Goal: Task Accomplishment & Management: Manage account settings

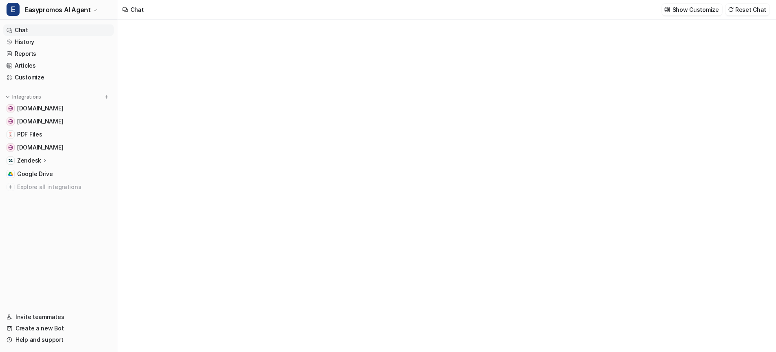
type textarea "**********"
click at [36, 108] on span "[DOMAIN_NAME]" at bounding box center [40, 108] width 46 height 8
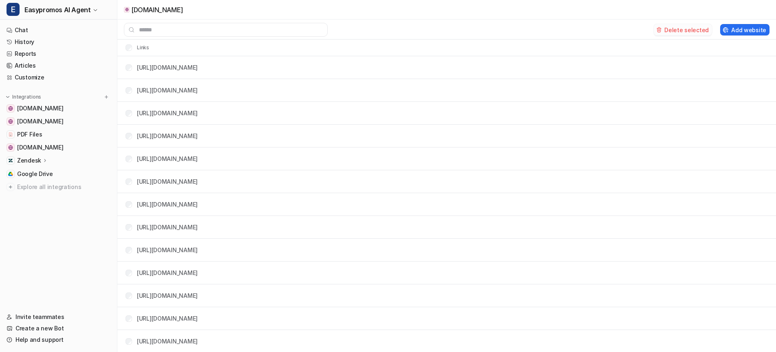
click at [682, 27] on button "Delete selected" at bounding box center [683, 29] width 58 height 11
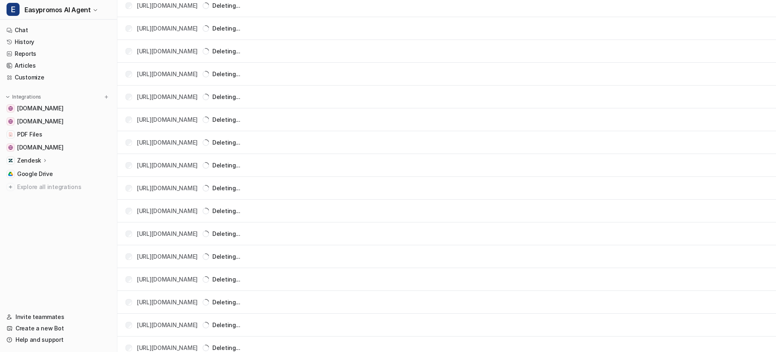
scroll to position [14265, 0]
click at [24, 131] on span "PDF Files" at bounding box center [29, 134] width 25 height 8
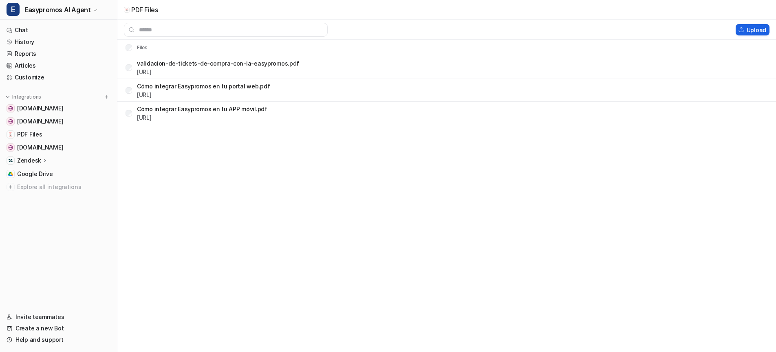
click at [752, 33] on button "Upload" at bounding box center [753, 29] width 34 height 11
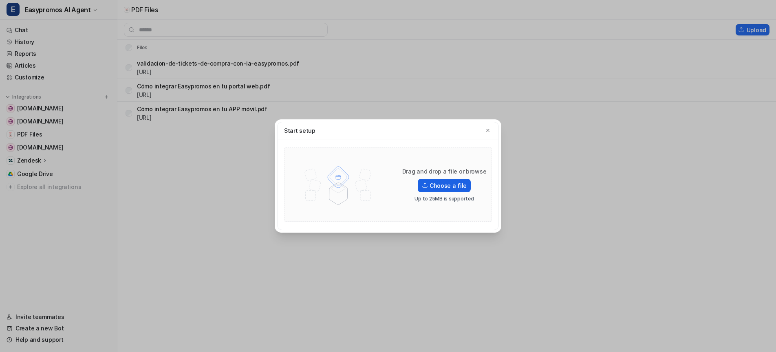
click at [451, 186] on label "Choose a file" at bounding box center [444, 185] width 53 height 13
click at [0, 0] on input "Choose a file" at bounding box center [0, 0] width 0 height 0
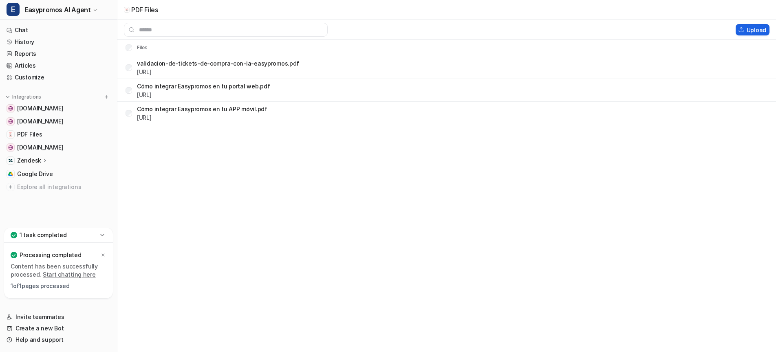
click at [750, 30] on button "Upload" at bounding box center [753, 29] width 34 height 11
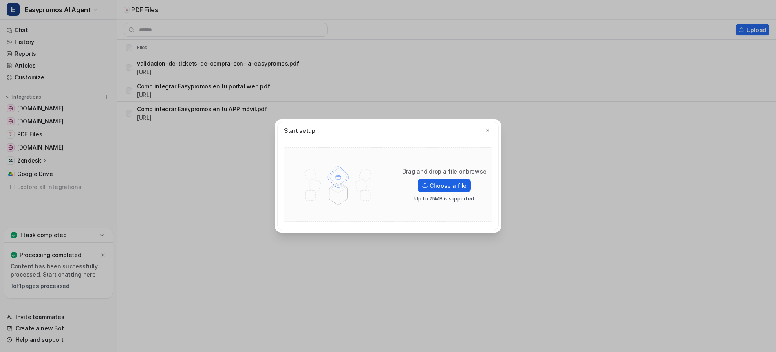
click at [442, 187] on label "Choose a file" at bounding box center [444, 185] width 53 height 13
click at [0, 0] on input "Choose a file" at bounding box center [0, 0] width 0 height 0
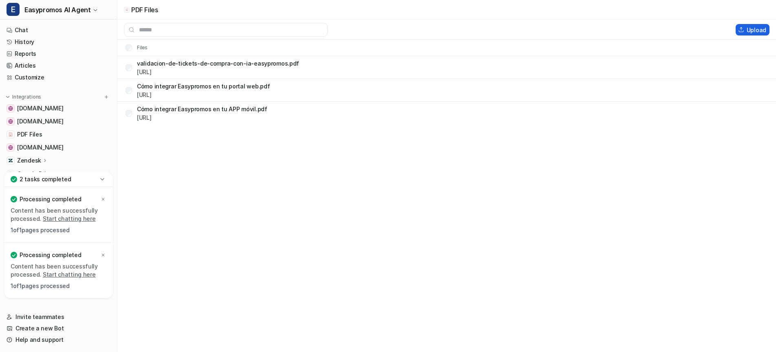
click at [757, 29] on button "Upload" at bounding box center [753, 29] width 34 height 11
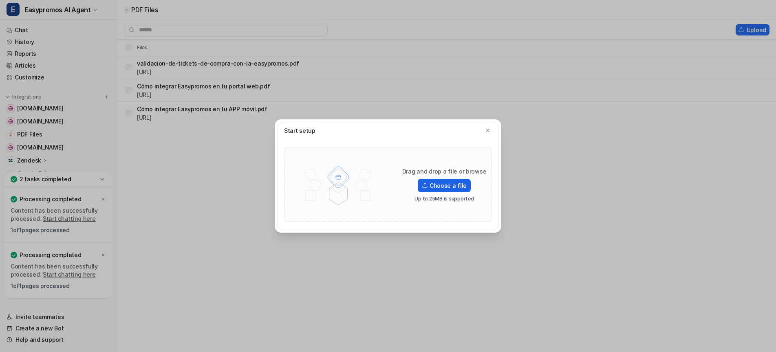
click at [453, 186] on label "Choose a file" at bounding box center [444, 185] width 53 height 13
click at [0, 0] on input "Choose a file" at bounding box center [0, 0] width 0 height 0
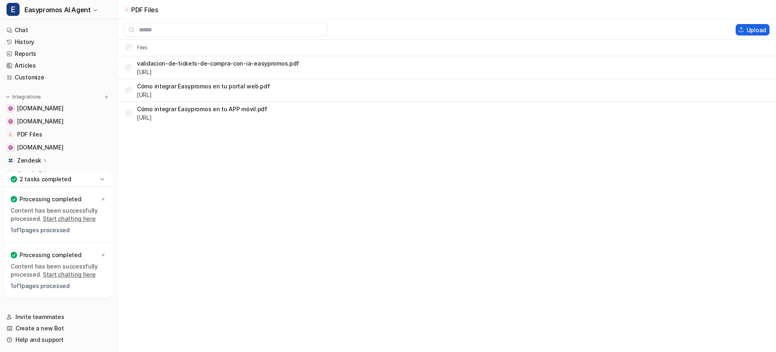
click at [747, 30] on button "Upload" at bounding box center [753, 29] width 34 height 11
click at [753, 28] on button "Upload" at bounding box center [753, 29] width 34 height 11
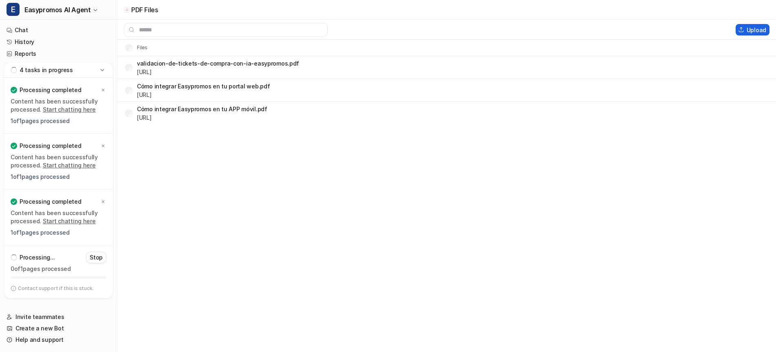
click at [740, 29] on img at bounding box center [742, 30] width 6 height 6
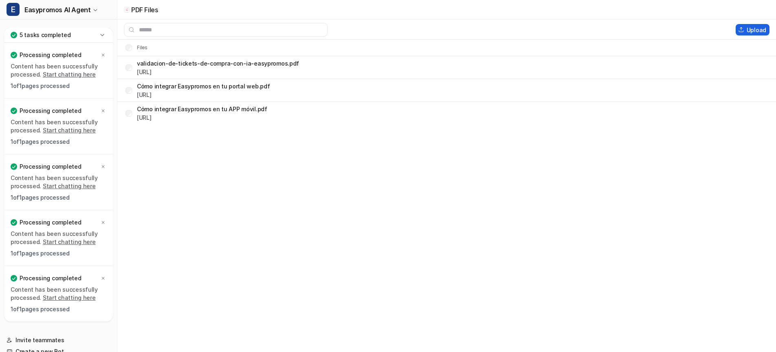
click at [752, 27] on button "Upload" at bounding box center [753, 29] width 34 height 11
click at [752, 31] on button "Upload" at bounding box center [753, 29] width 34 height 11
click at [756, 33] on button "Upload" at bounding box center [753, 29] width 34 height 11
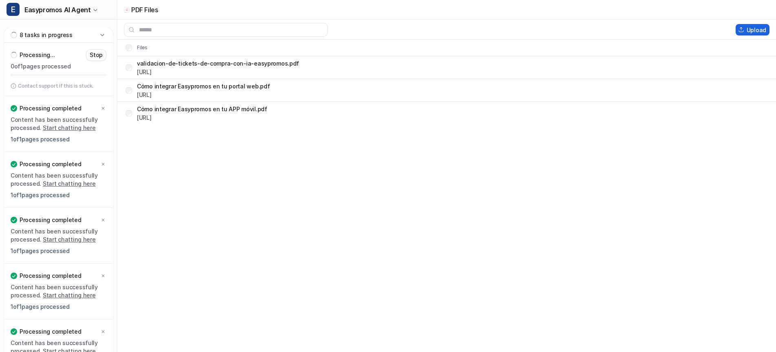
click at [749, 30] on button "Upload" at bounding box center [753, 29] width 34 height 11
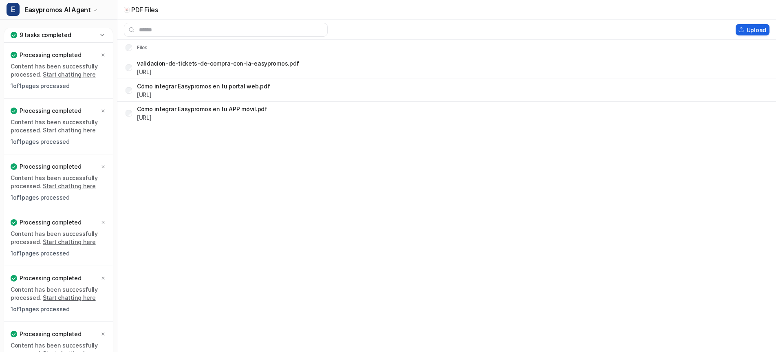
click at [743, 33] on button "Upload" at bounding box center [753, 29] width 34 height 11
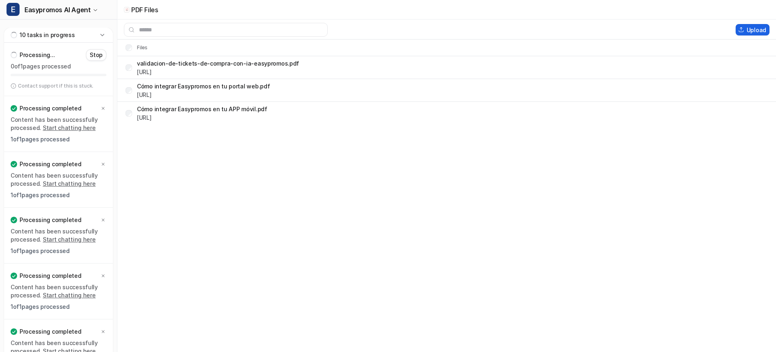
click at [751, 32] on button "Upload" at bounding box center [753, 29] width 34 height 11
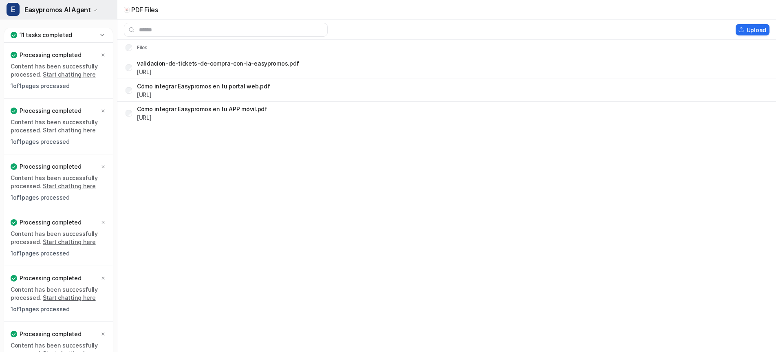
click at [93, 9] on icon "button" at bounding box center [95, 10] width 5 height 5
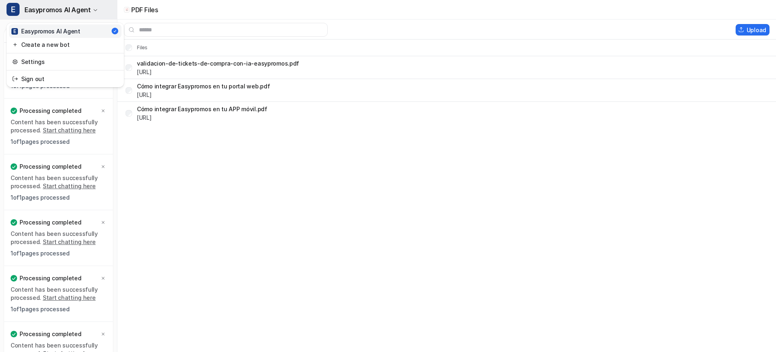
click at [93, 9] on icon "button" at bounding box center [95, 10] width 5 height 5
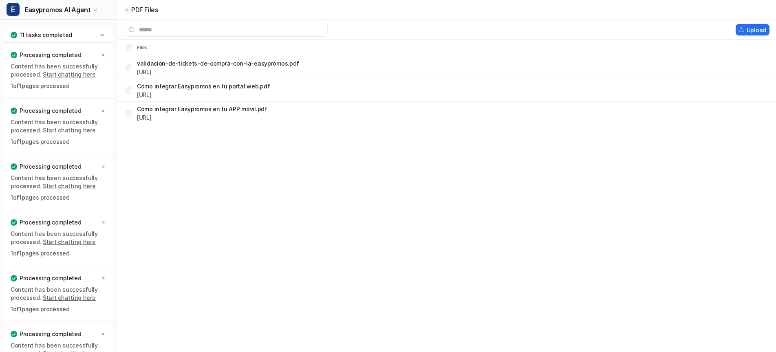
click at [101, 35] on icon at bounding box center [102, 35] width 8 height 8
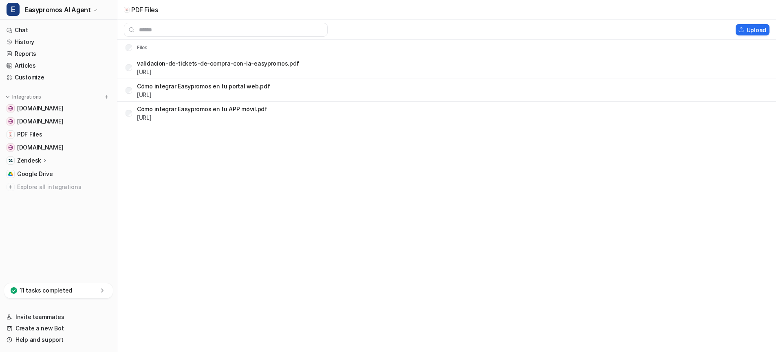
click at [44, 159] on icon at bounding box center [45, 160] width 6 height 6
click at [33, 206] on p "AI Copilot" at bounding box center [37, 208] width 27 height 8
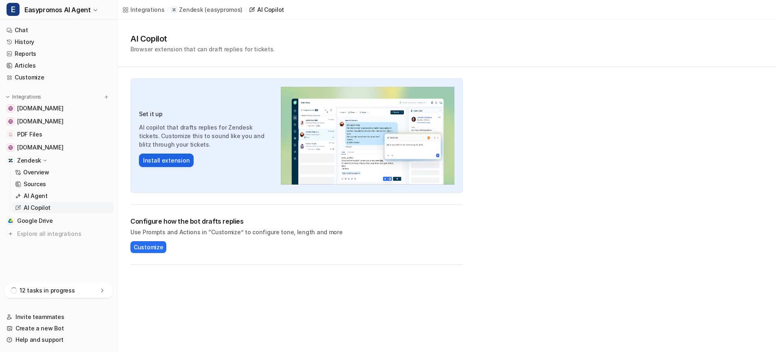
click at [160, 160] on button "Install extension" at bounding box center [166, 160] width 55 height 13
click at [146, 249] on span "Customize" at bounding box center [148, 247] width 29 height 9
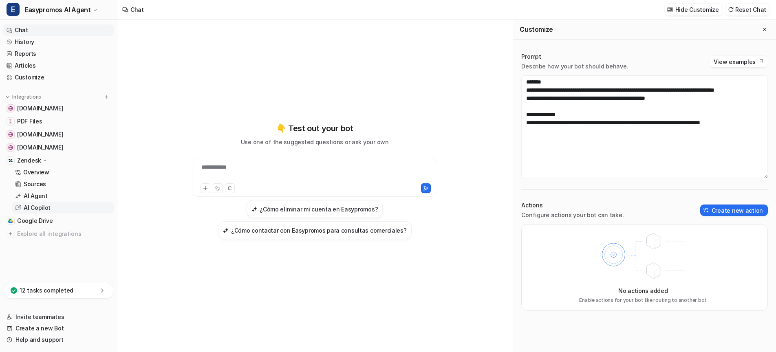
click at [30, 207] on p "AI Copilot" at bounding box center [37, 208] width 27 height 8
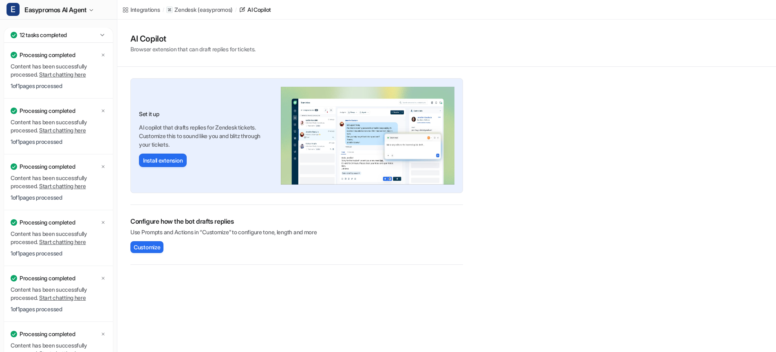
click at [103, 35] on icon at bounding box center [102, 35] width 4 height 2
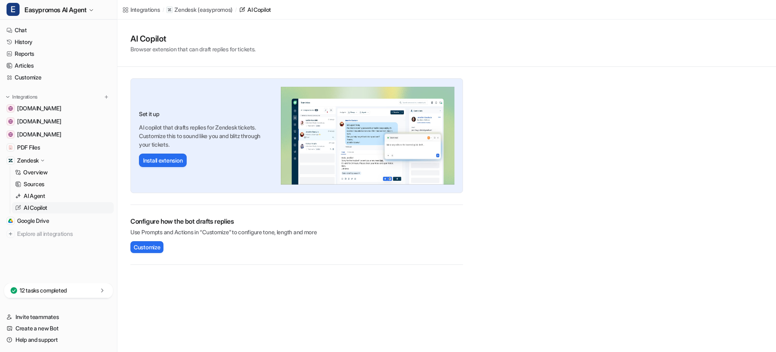
click at [41, 161] on icon at bounding box center [43, 161] width 6 height 6
click at [23, 28] on link "Chat" at bounding box center [58, 29] width 111 height 11
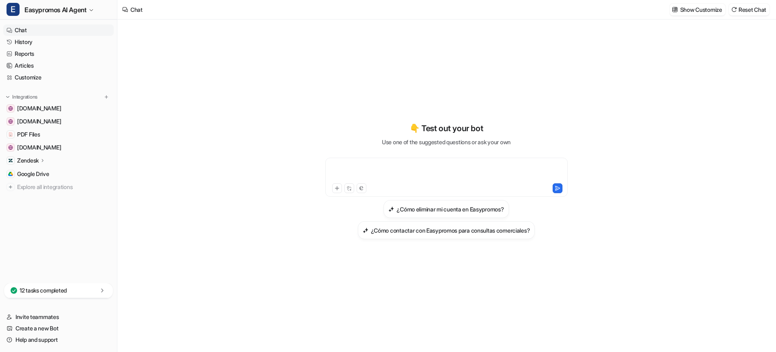
click at [404, 167] on div at bounding box center [446, 172] width 239 height 19
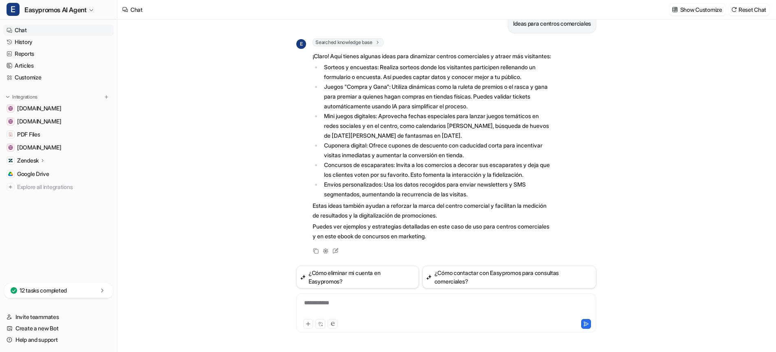
scroll to position [25, 0]
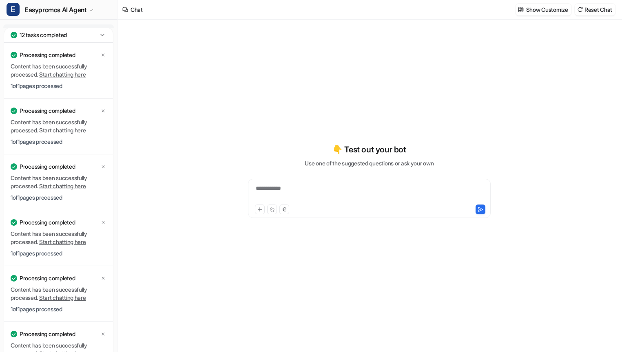
type textarea "**********"
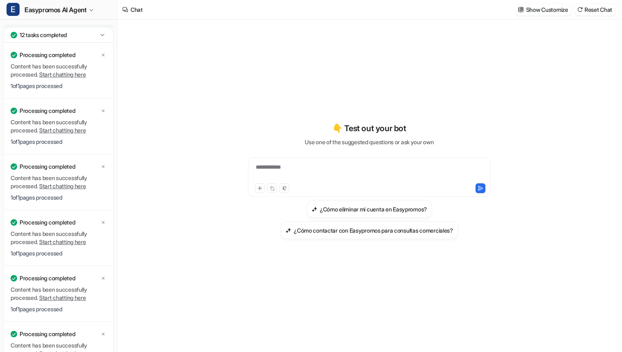
click at [103, 35] on icon at bounding box center [102, 35] width 8 height 8
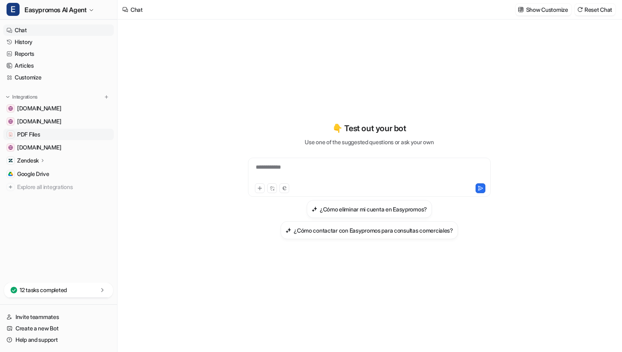
click at [33, 132] on span "PDF Files" at bounding box center [28, 134] width 23 height 8
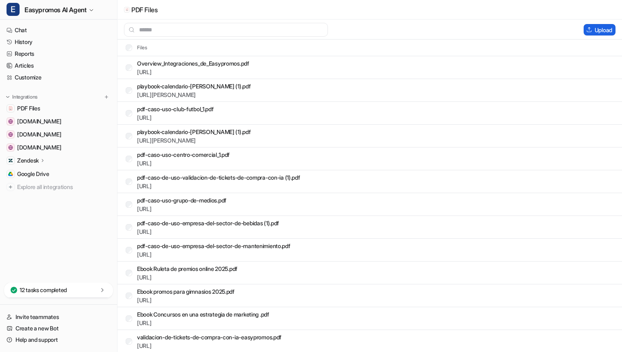
click at [597, 28] on button "Upload" at bounding box center [600, 29] width 32 height 11
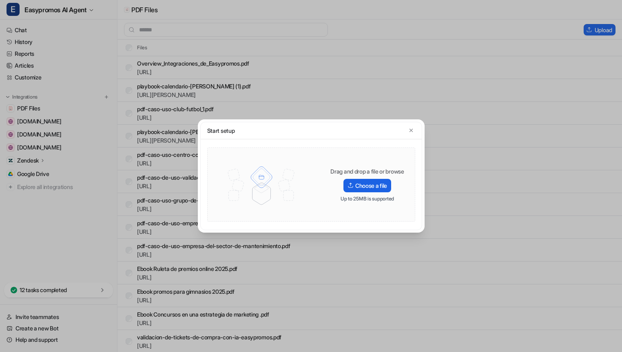
click at [367, 187] on label "Choose a file" at bounding box center [367, 185] width 48 height 13
click at [0, 0] on input "Choose a file" at bounding box center [0, 0] width 0 height 0
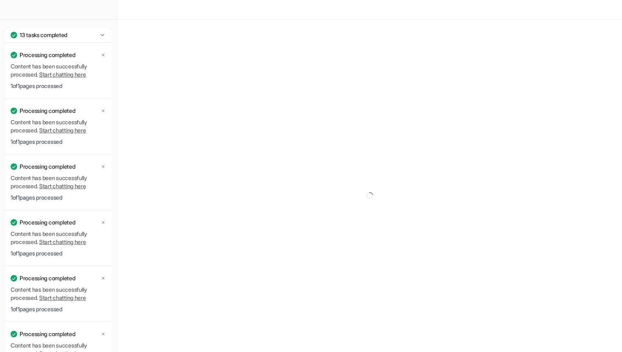
click at [19, 78] on p "Content has been successfully processed. Start chatting here" at bounding box center [59, 70] width 96 height 16
click at [102, 35] on icon at bounding box center [102, 35] width 8 height 8
type textarea "**********"
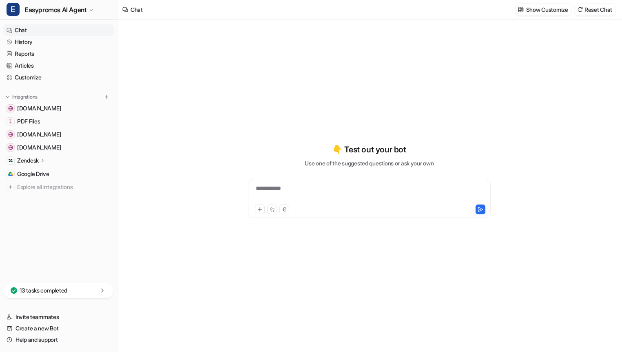
click at [36, 160] on p "Zendesk" at bounding box center [28, 161] width 22 height 8
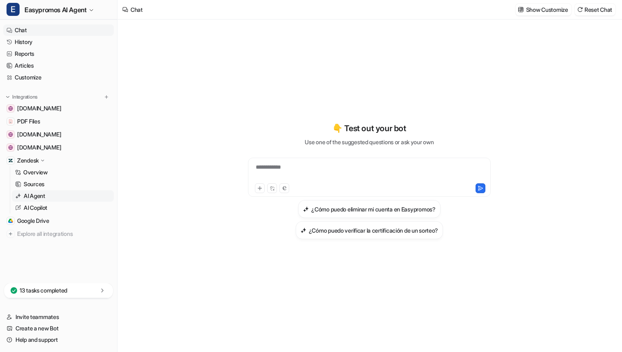
click at [30, 196] on p "AI Agent" at bounding box center [35, 196] width 22 height 8
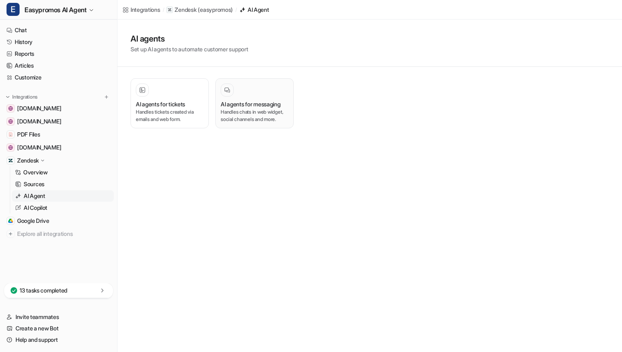
click at [239, 104] on h3 "AI agents for messaging" at bounding box center [251, 104] width 60 height 9
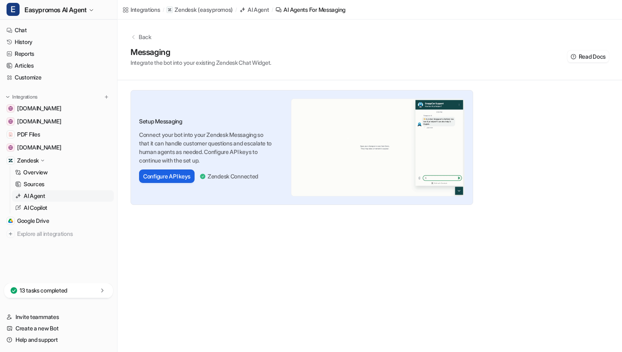
click at [167, 175] on button "Configure API keys" at bounding box center [166, 176] width 55 height 13
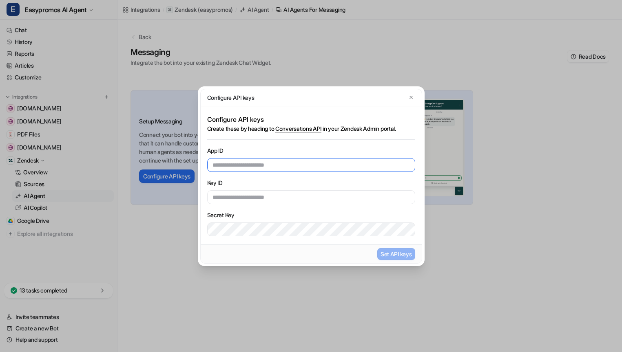
click at [306, 163] on input "text" at bounding box center [311, 165] width 208 height 14
paste input "**********"
type input "**********"
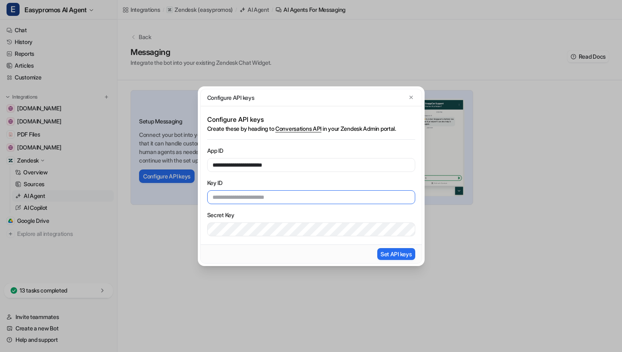
click at [255, 197] on input "text" at bounding box center [311, 197] width 208 height 14
paste input "**********"
type input "**********"
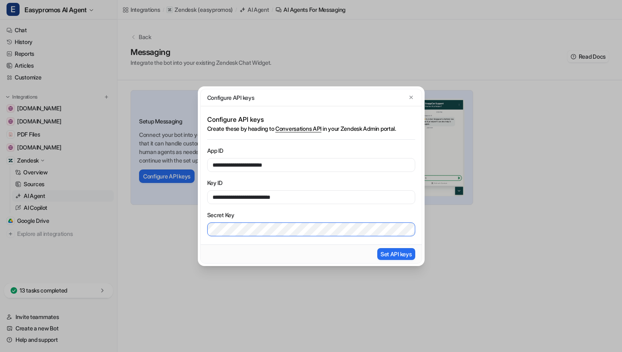
scroll to position [0, 63]
click at [396, 255] on button "Set API keys" at bounding box center [396, 254] width 38 height 12
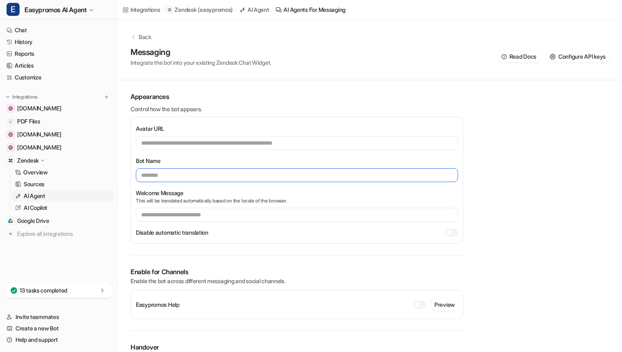
drag, startPoint x: 172, startPoint y: 176, endPoint x: 181, endPoint y: 174, distance: 9.1
click at [181, 175] on input "text" at bounding box center [297, 175] width 322 height 14
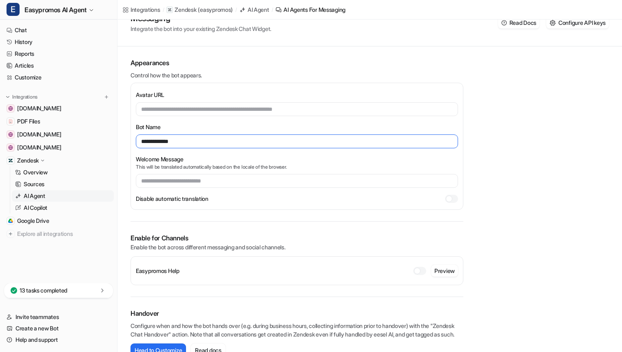
scroll to position [59, 0]
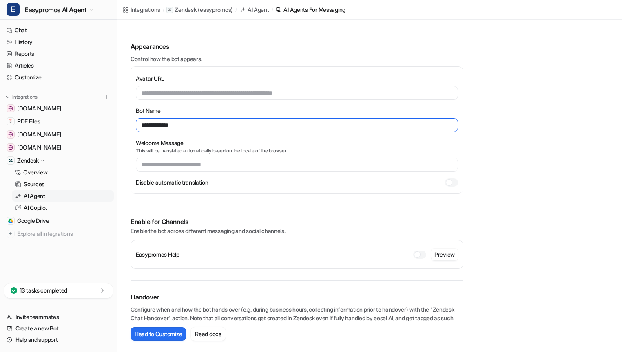
type input "**********"
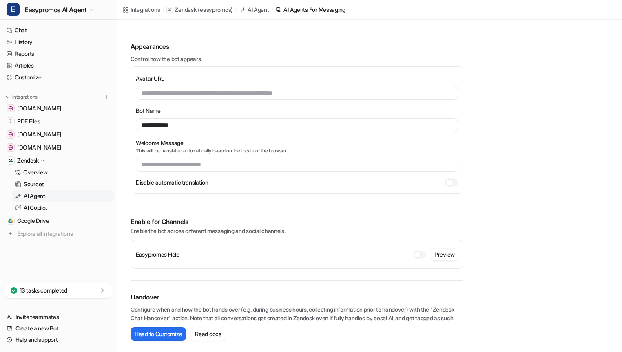
click at [418, 252] on div at bounding box center [417, 255] width 7 height 7
click at [170, 336] on button "Head to Customize" at bounding box center [157, 333] width 55 height 13
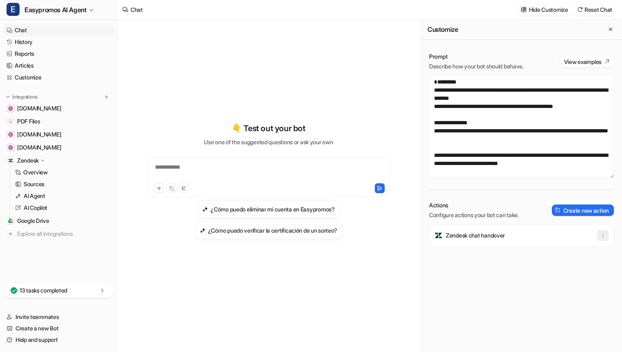
click at [604, 237] on icon "button" at bounding box center [603, 236] width 6 height 6
click at [603, 235] on icon "button" at bounding box center [603, 236] width 6 height 6
click at [477, 236] on p "Zendesk chat handover" at bounding box center [475, 236] width 59 height 8
click at [592, 163] on textarea "**********" at bounding box center [521, 126] width 185 height 103
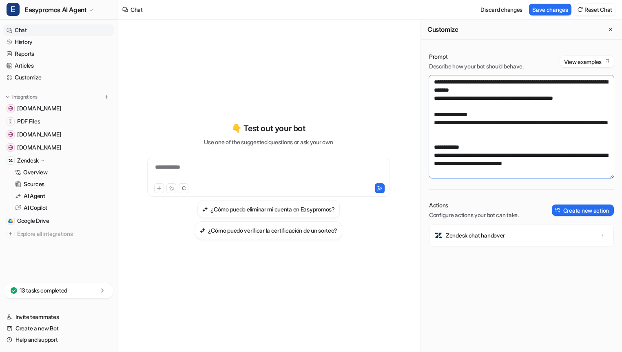
scroll to position [21, 0]
paste textarea "**********"
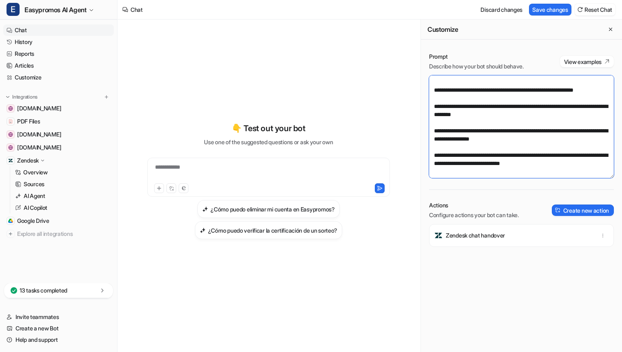
scroll to position [69, 0]
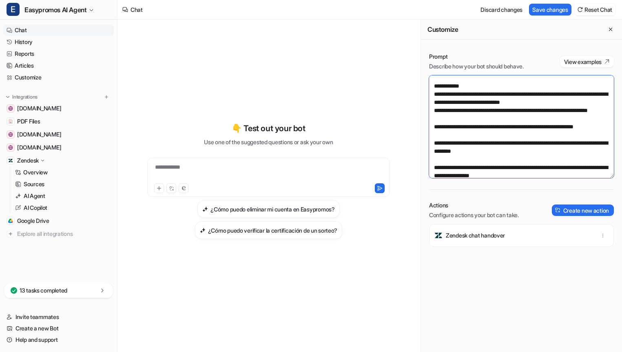
click at [438, 124] on textarea "**********" at bounding box center [521, 126] width 185 height 103
click at [436, 149] on textarea "**********" at bounding box center [521, 126] width 185 height 103
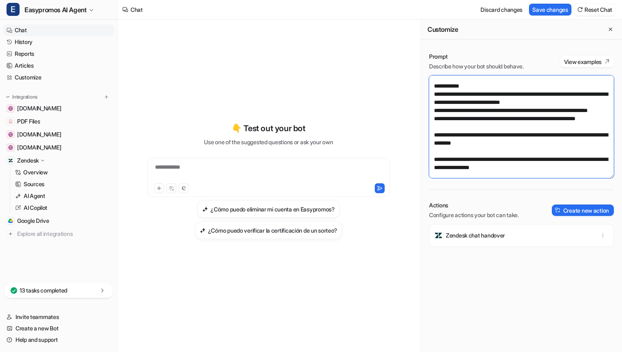
click at [453, 153] on textarea "**********" at bounding box center [521, 126] width 185 height 103
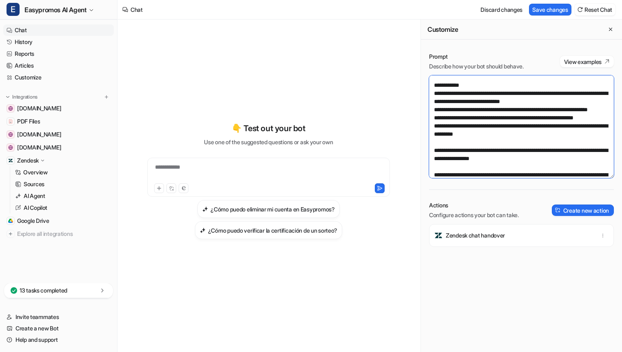
scroll to position [122, 0]
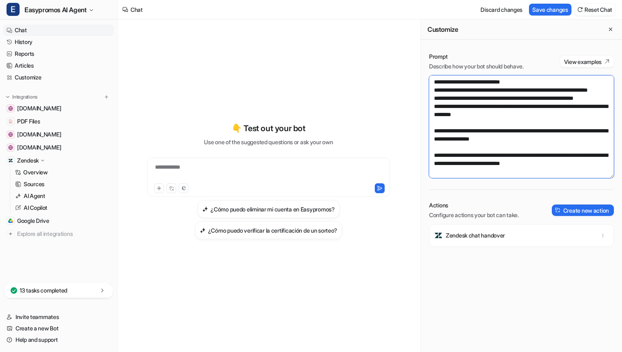
click at [436, 131] on textarea "**********" at bounding box center [521, 126] width 185 height 103
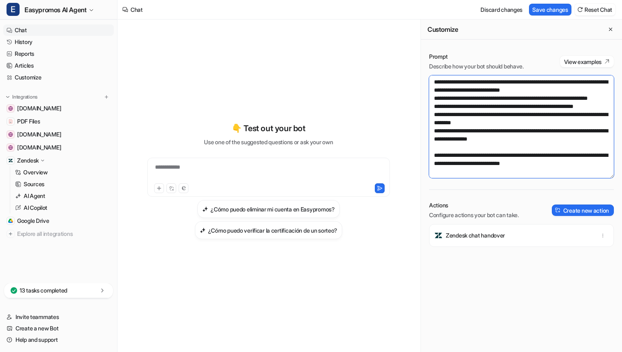
scroll to position [114, 0]
click at [558, 138] on textarea "**********" at bounding box center [521, 126] width 185 height 103
click at [437, 156] on textarea "**********" at bounding box center [521, 126] width 185 height 103
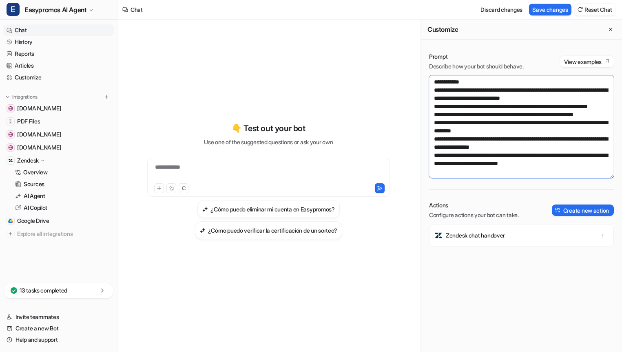
scroll to position [106, 0]
click at [575, 162] on textarea "**********" at bounding box center [521, 126] width 185 height 103
type textarea "**********"
click at [578, 279] on div "Zendesk chat handover" at bounding box center [521, 288] width 185 height 128
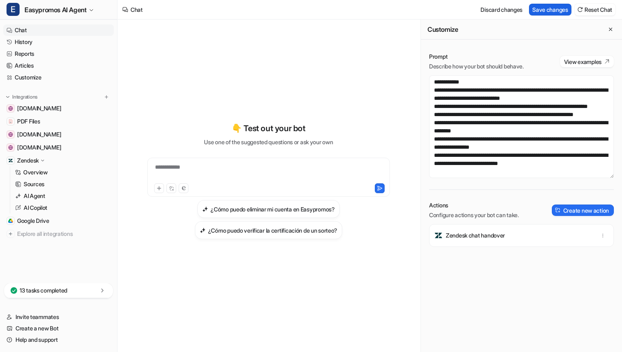
click at [555, 12] on button "Save changes" at bounding box center [550, 10] width 42 height 12
click at [21, 27] on link "Chat" at bounding box center [58, 29] width 111 height 11
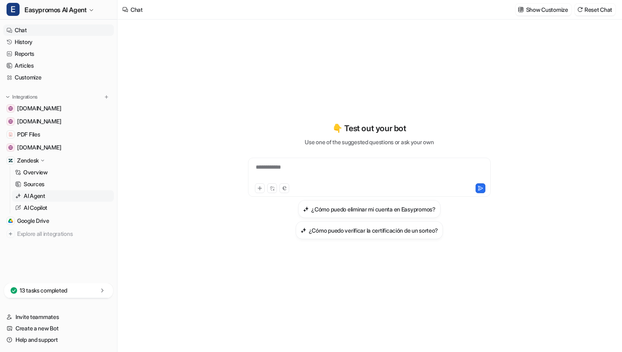
click at [34, 197] on p "AI Agent" at bounding box center [35, 196] width 22 height 8
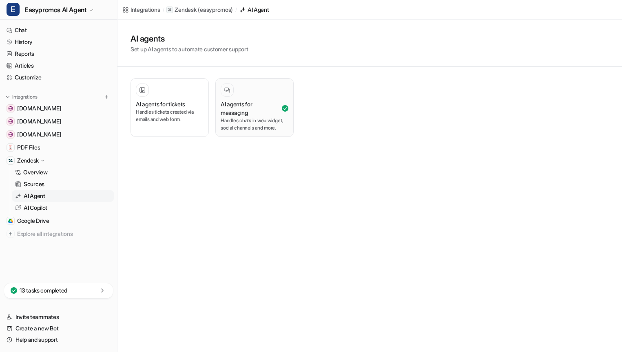
click at [238, 108] on h3 "AI agents for messaging" at bounding box center [251, 108] width 60 height 17
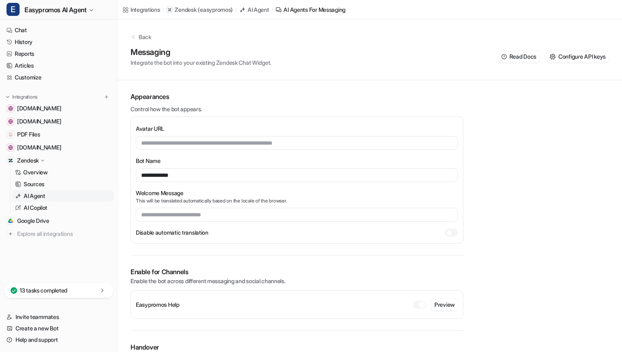
scroll to position [59, 0]
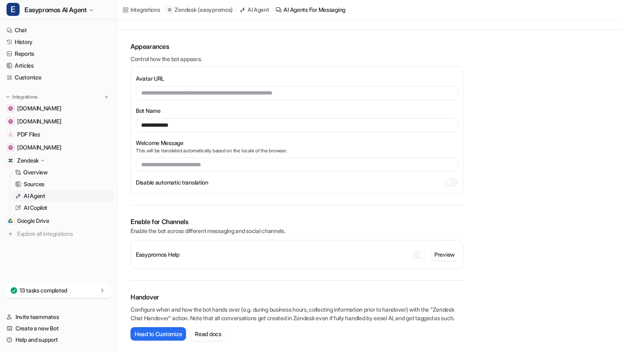
click at [422, 252] on div at bounding box center [422, 255] width 7 height 7
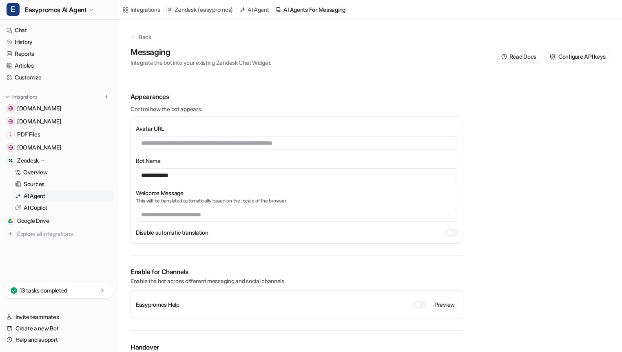
click at [418, 305] on div at bounding box center [417, 305] width 7 height 7
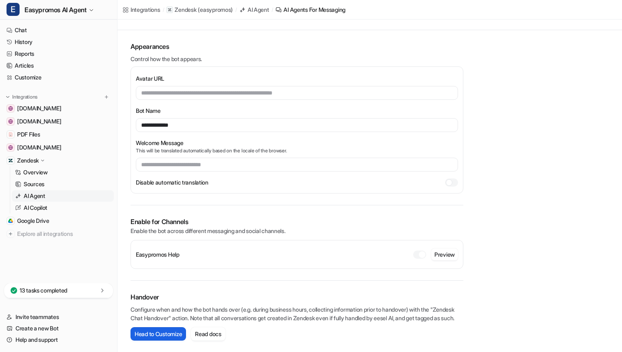
click at [175, 332] on button "Head to Customize" at bounding box center [157, 333] width 55 height 13
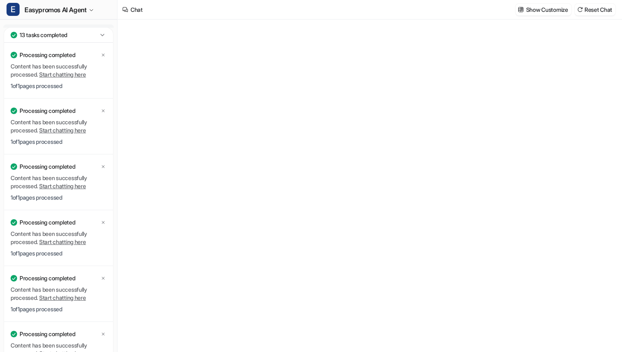
type textarea "**********"
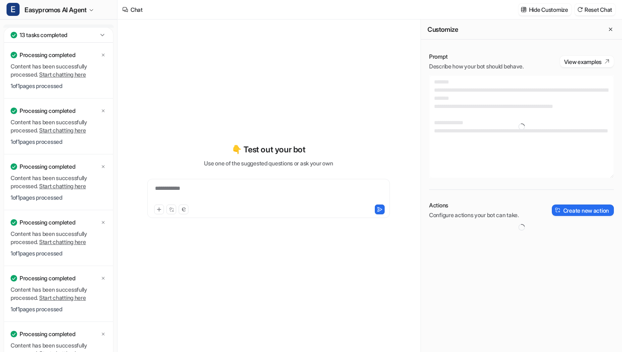
type textarea "**********"
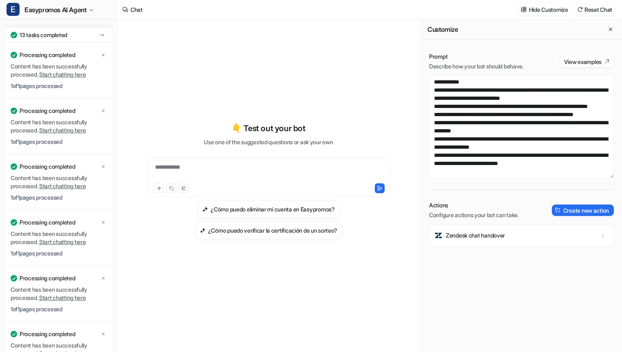
scroll to position [106, 0]
click at [103, 33] on icon at bounding box center [102, 35] width 8 height 8
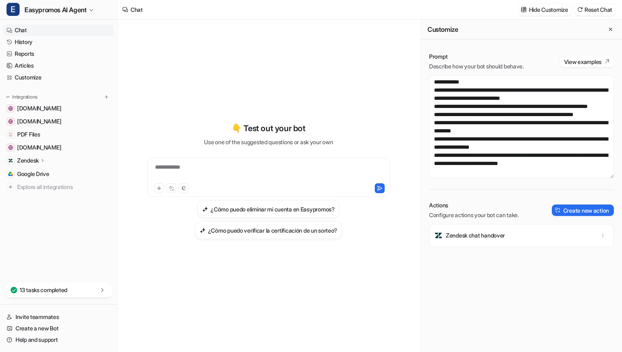
click at [24, 29] on link "Chat" at bounding box center [58, 29] width 111 height 11
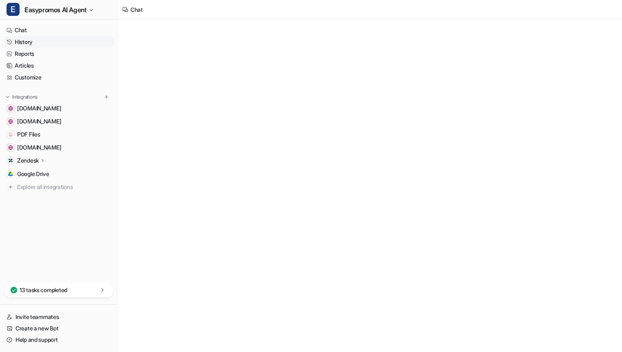
click at [24, 40] on link "History" at bounding box center [58, 41] width 111 height 11
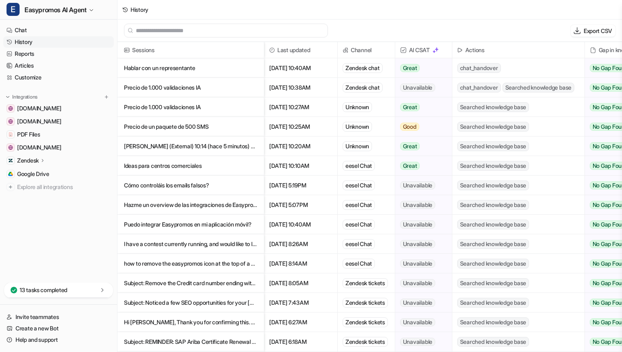
click at [186, 71] on p "Hablar con un representante" at bounding box center [190, 68] width 133 height 20
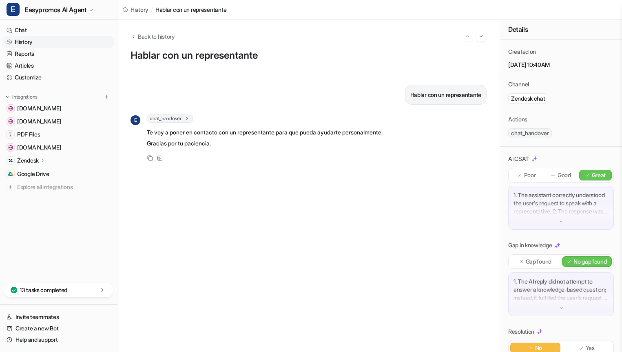
click at [25, 39] on link "History" at bounding box center [58, 41] width 111 height 11
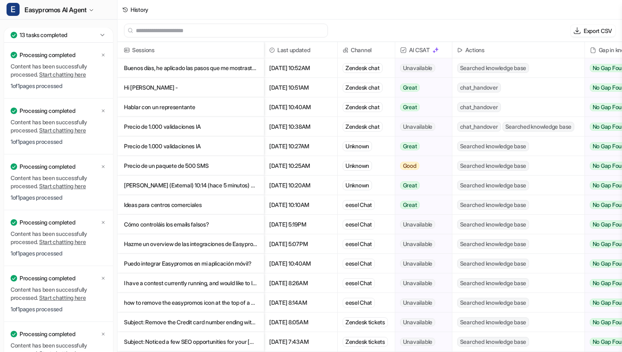
click at [184, 68] on p "Buenos días, he aplicado las pasos que me mostraste el otro día, pero al escanea" at bounding box center [190, 68] width 133 height 20
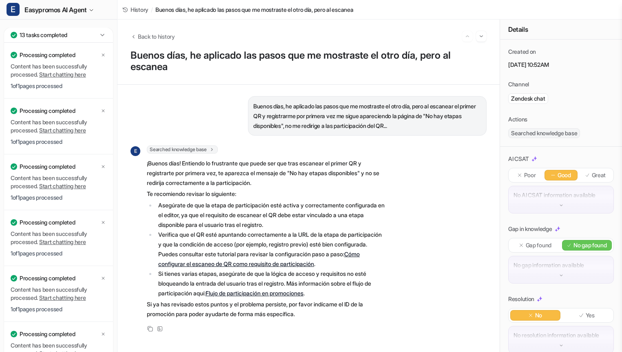
click at [101, 33] on icon at bounding box center [102, 35] width 8 height 8
click at [104, 35] on icon at bounding box center [102, 35] width 8 height 8
click at [103, 34] on icon at bounding box center [102, 35] width 4 height 2
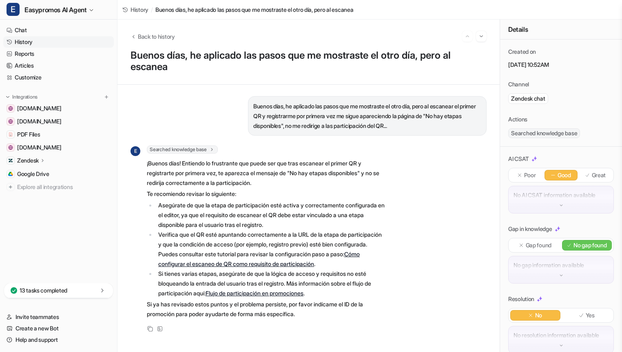
click at [27, 42] on link "History" at bounding box center [58, 41] width 111 height 11
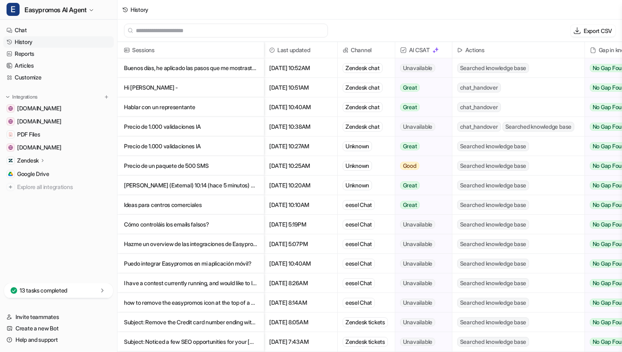
click at [218, 92] on p "Hi [PERSON_NAME] -" at bounding box center [190, 88] width 133 height 20
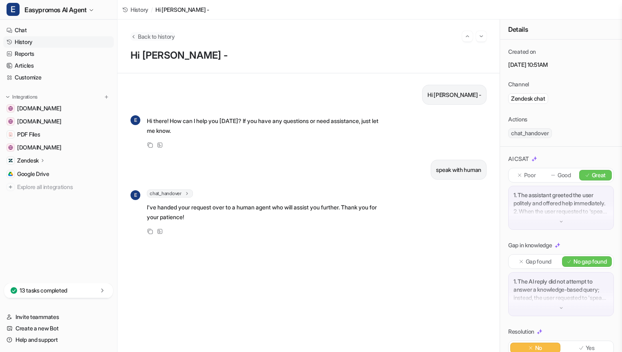
click at [138, 36] on span "Back to history" at bounding box center [156, 36] width 37 height 9
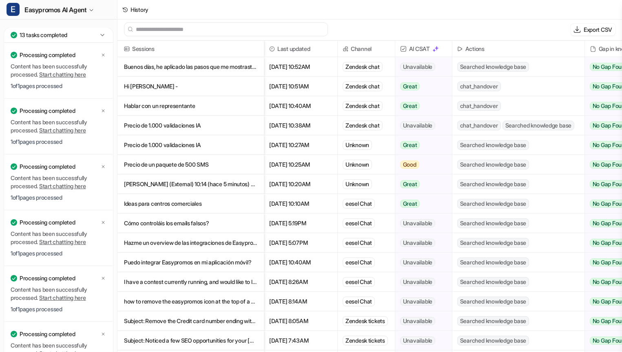
scroll to position [1, 0]
click at [101, 35] on icon at bounding box center [102, 35] width 8 height 8
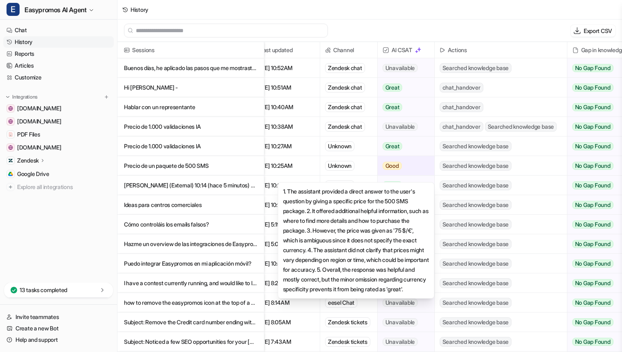
scroll to position [0, 0]
